Goal: Find specific page/section: Find specific page/section

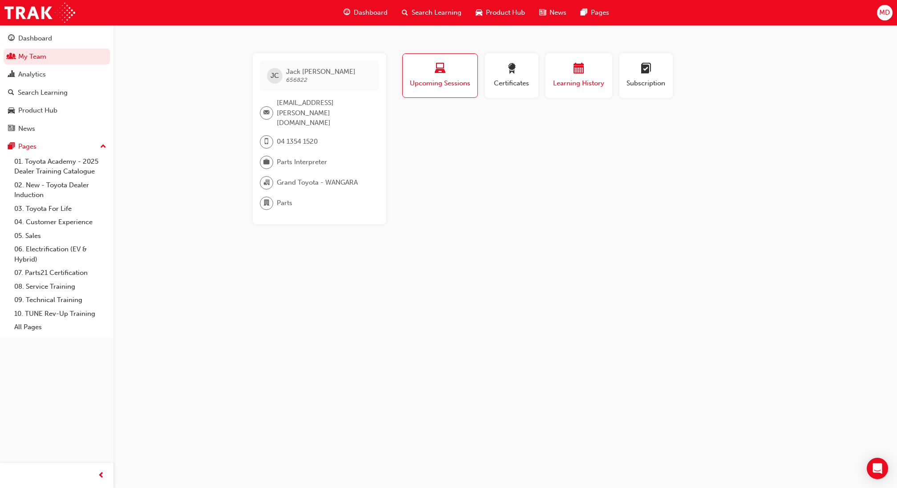
click at [586, 85] on span "Learning History" at bounding box center [578, 83] width 53 height 10
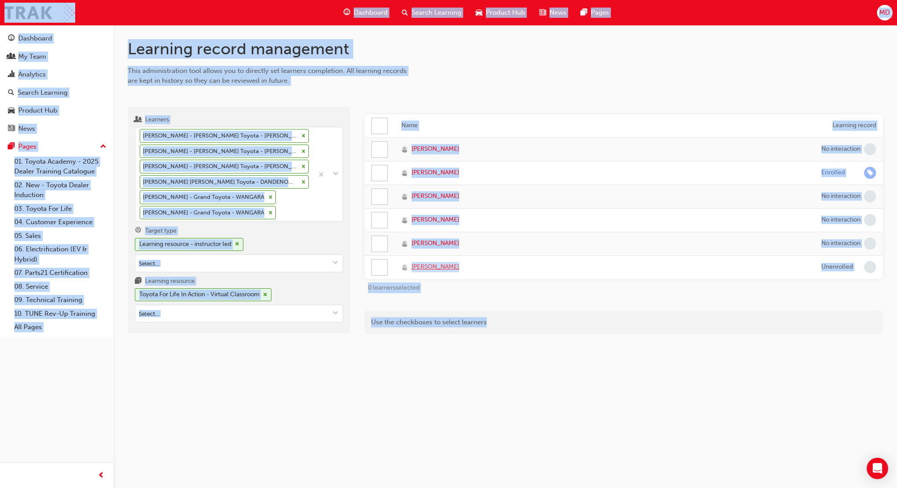
click at [439, 266] on span "Jack Cooksley" at bounding box center [436, 267] width 48 height 10
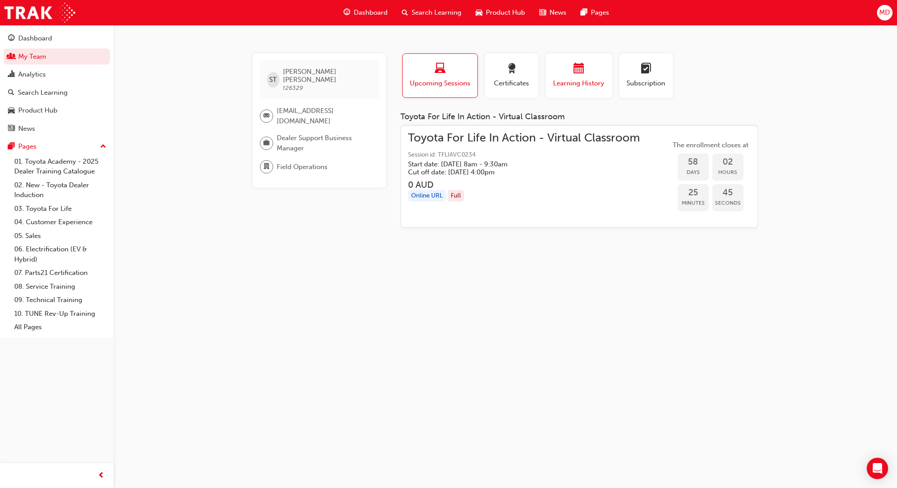
click at [569, 80] on span "Learning History" at bounding box center [578, 83] width 53 height 10
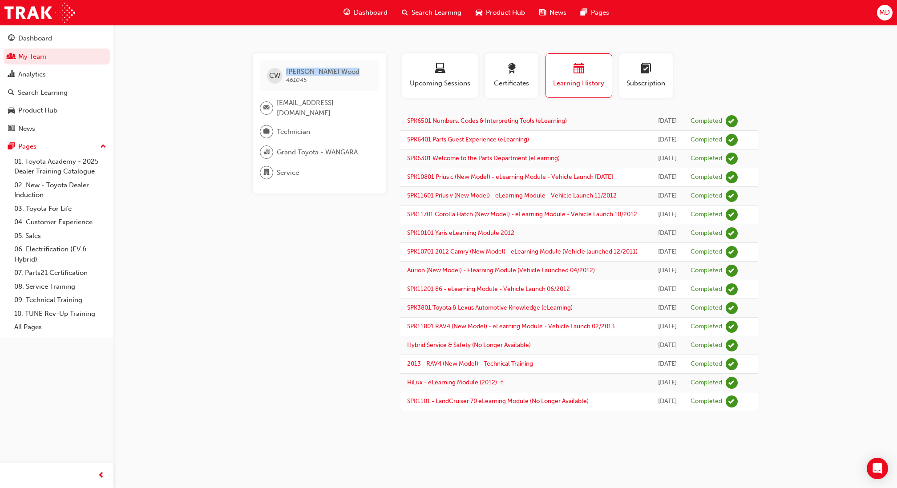
click at [889, 16] on span "MD" at bounding box center [884, 13] width 11 height 10
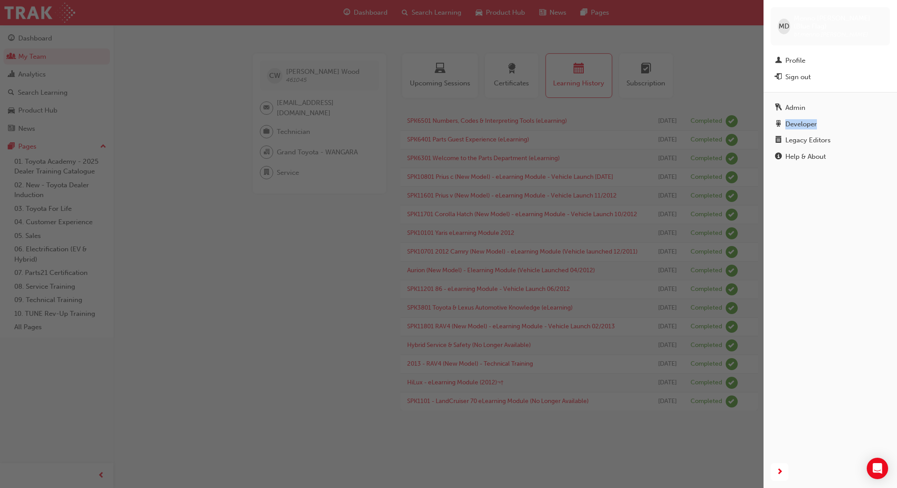
drag, startPoint x: 316, startPoint y: 221, endPoint x: 325, endPoint y: 221, distance: 9.4
click at [316, 221] on div "button" at bounding box center [382, 244] width 764 height 488
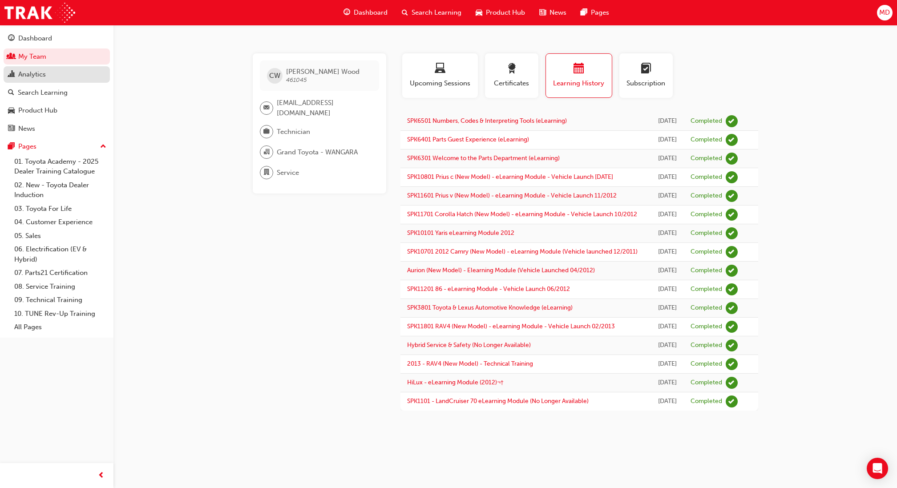
click at [69, 80] on div "Analytics" at bounding box center [56, 74] width 97 height 11
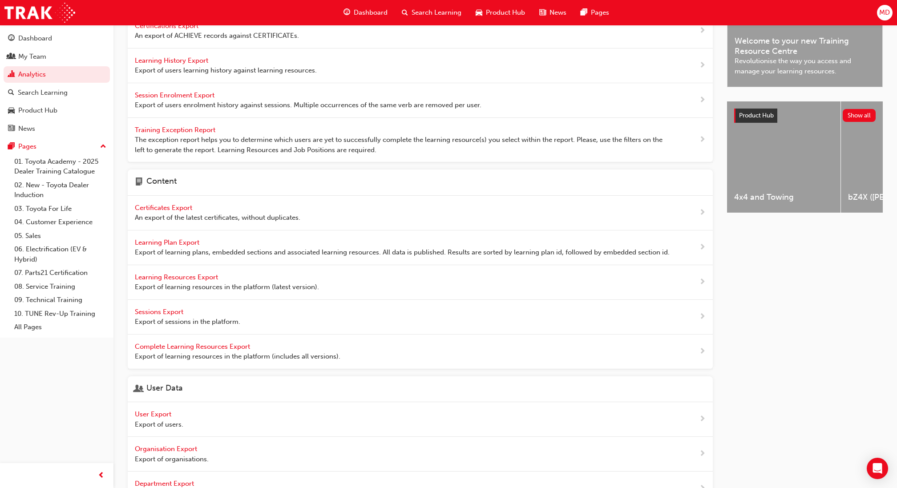
scroll to position [181, 0]
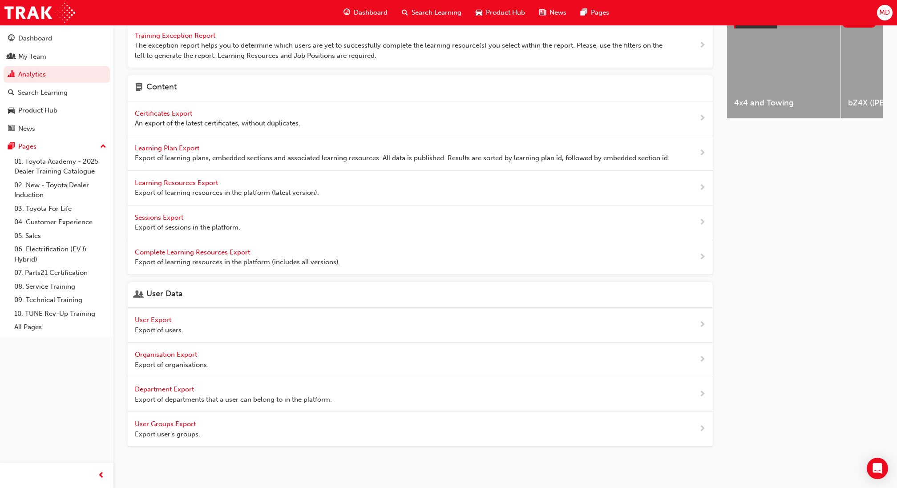
click at [186, 422] on span "User Groups Export" at bounding box center [166, 424] width 63 height 8
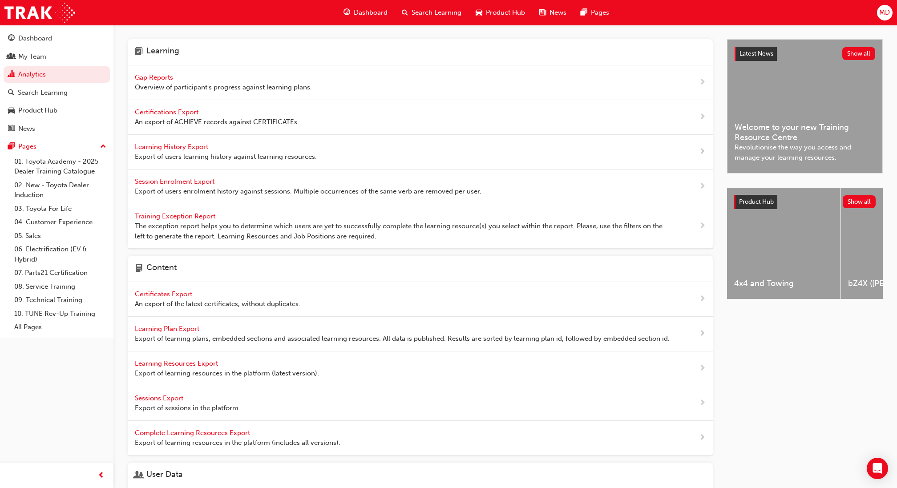
scroll to position [181, 0]
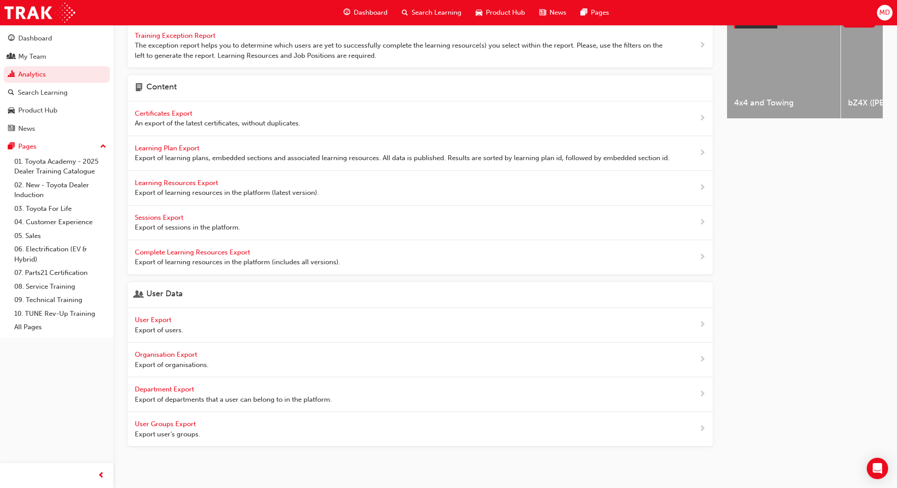
click at [158, 322] on div "User Export Export of users." at bounding box center [159, 325] width 49 height 20
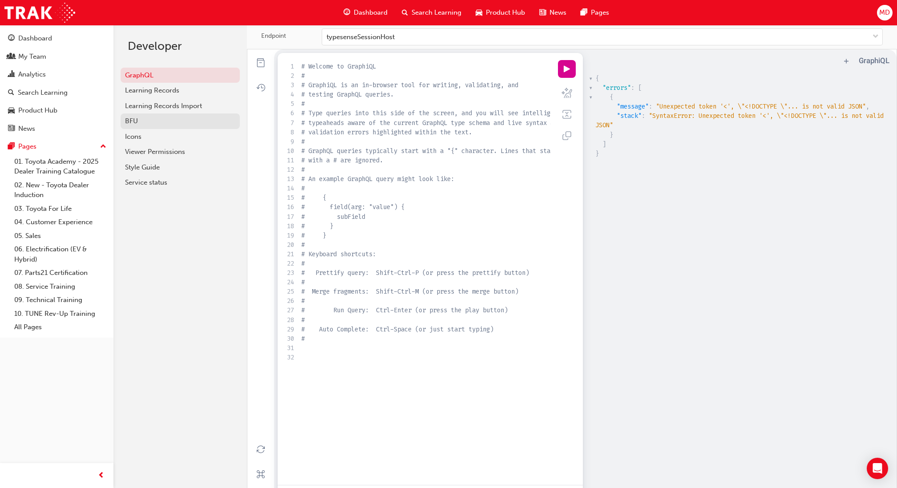
click at [213, 123] on div "BFU" at bounding box center [180, 121] width 110 height 10
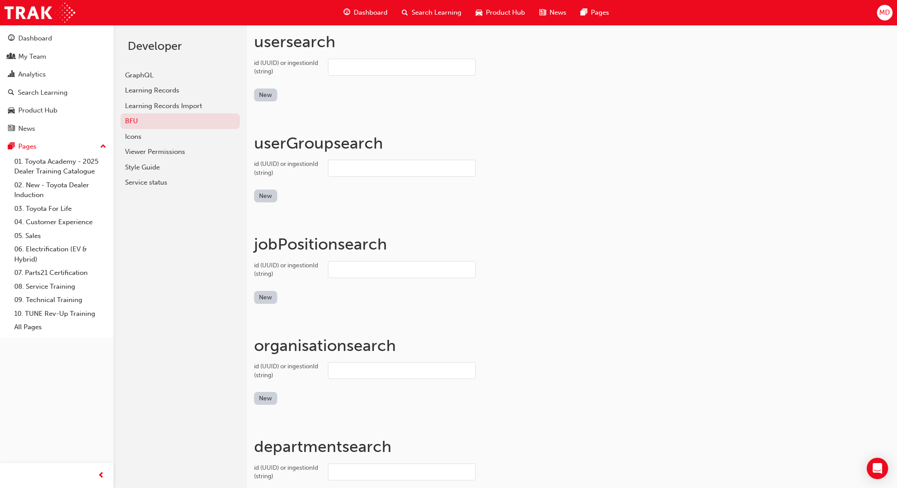
click at [338, 67] on input "id (UUID) or ingestionId (string)" at bounding box center [402, 67] width 148 height 17
paste input "fb57875c-bdd8-4efb-ac4d-969de1e368e6"
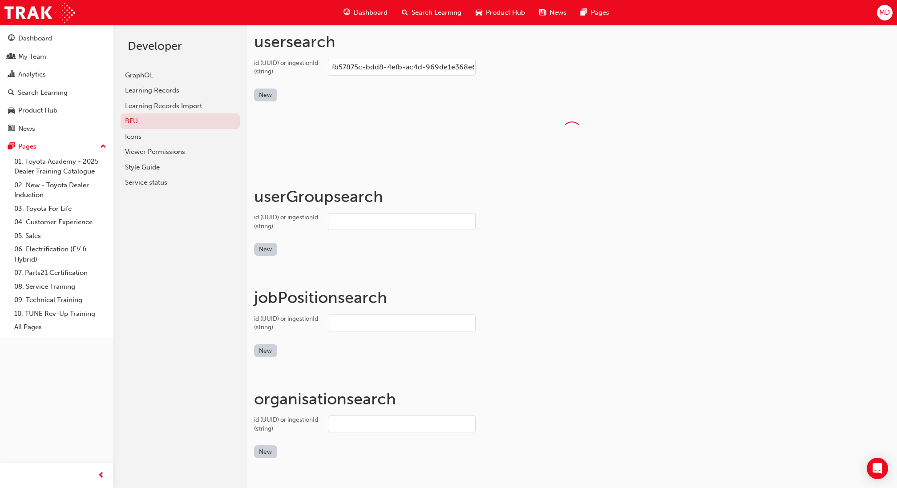
type input "fb57875c-bdd8-4efb-ac4d-969de1e368e6"
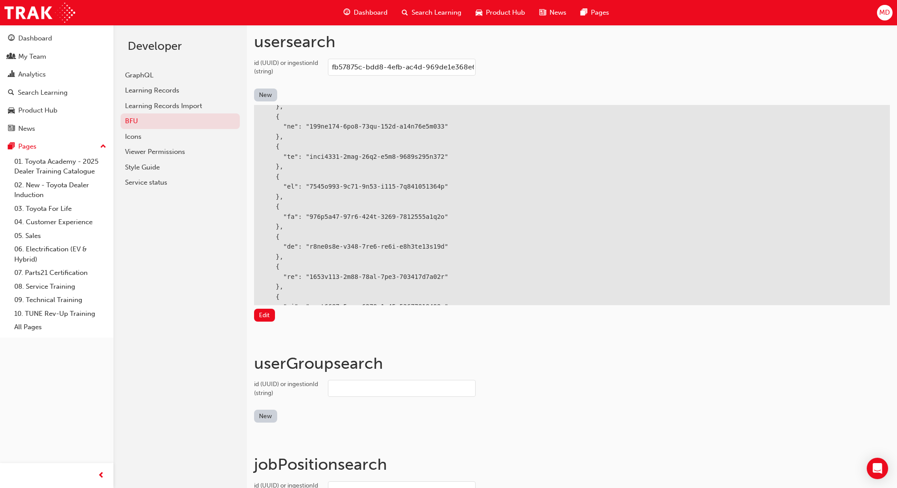
scroll to position [43682, 0]
